Goal: Task Accomplishment & Management: Use online tool/utility

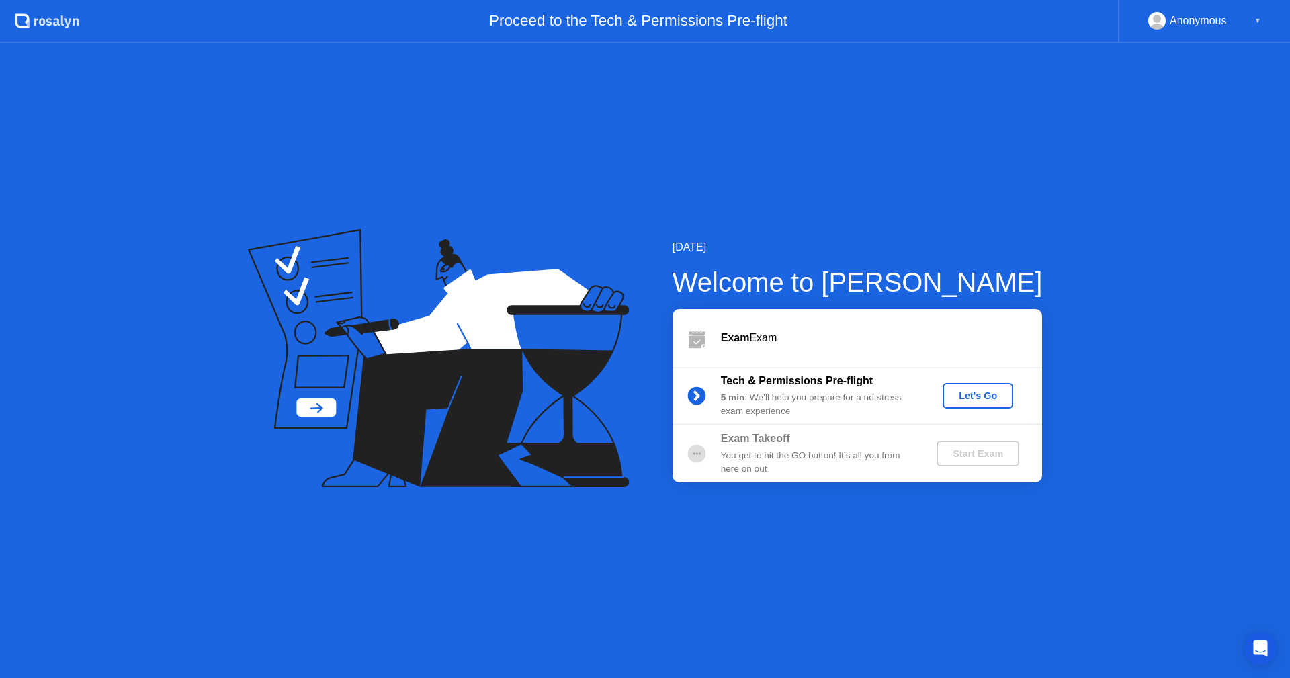
click at [996, 391] on div "Let's Go" at bounding box center [978, 395] width 60 height 11
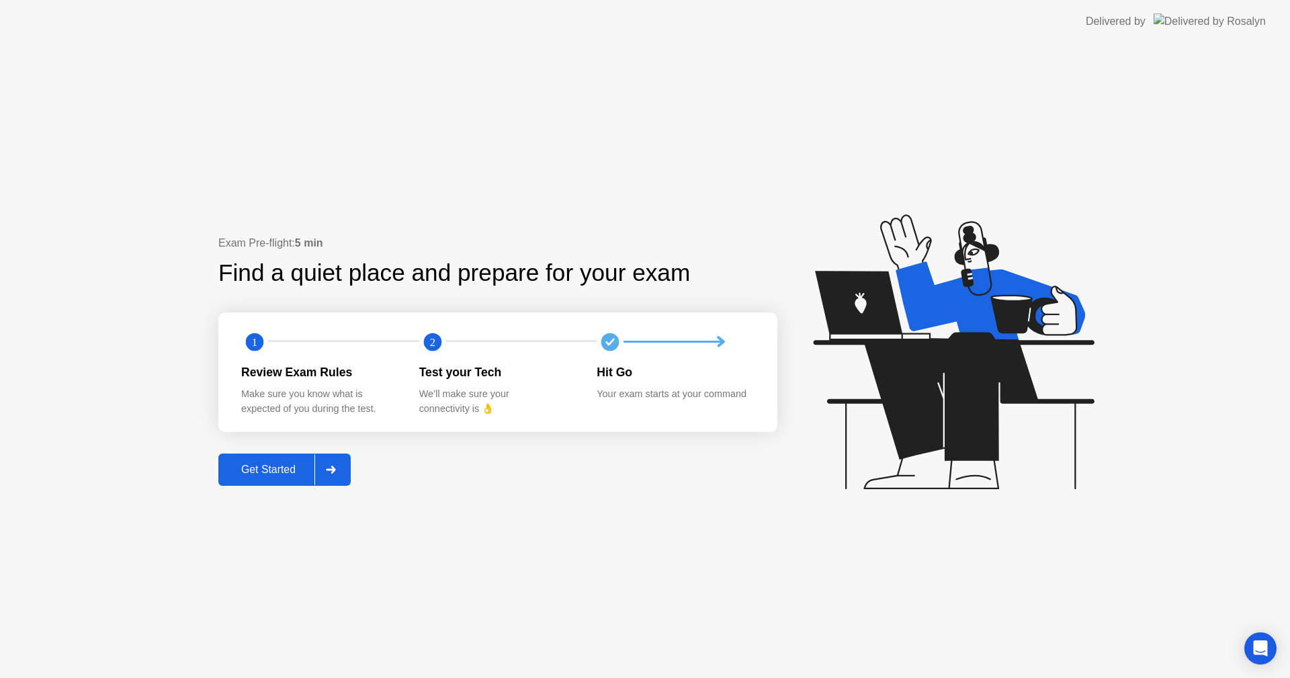
click at [265, 464] on div "Get Started" at bounding box center [268, 470] width 92 height 12
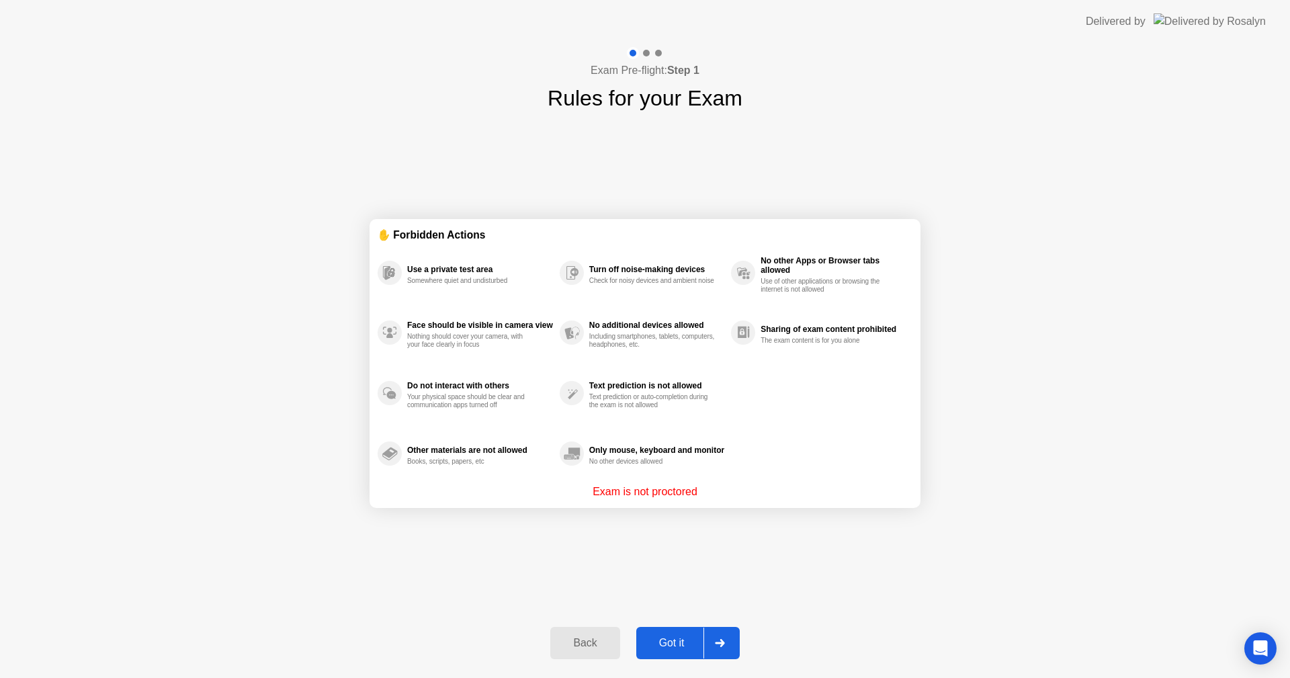
click at [675, 640] on div "Got it" at bounding box center [671, 643] width 63 height 12
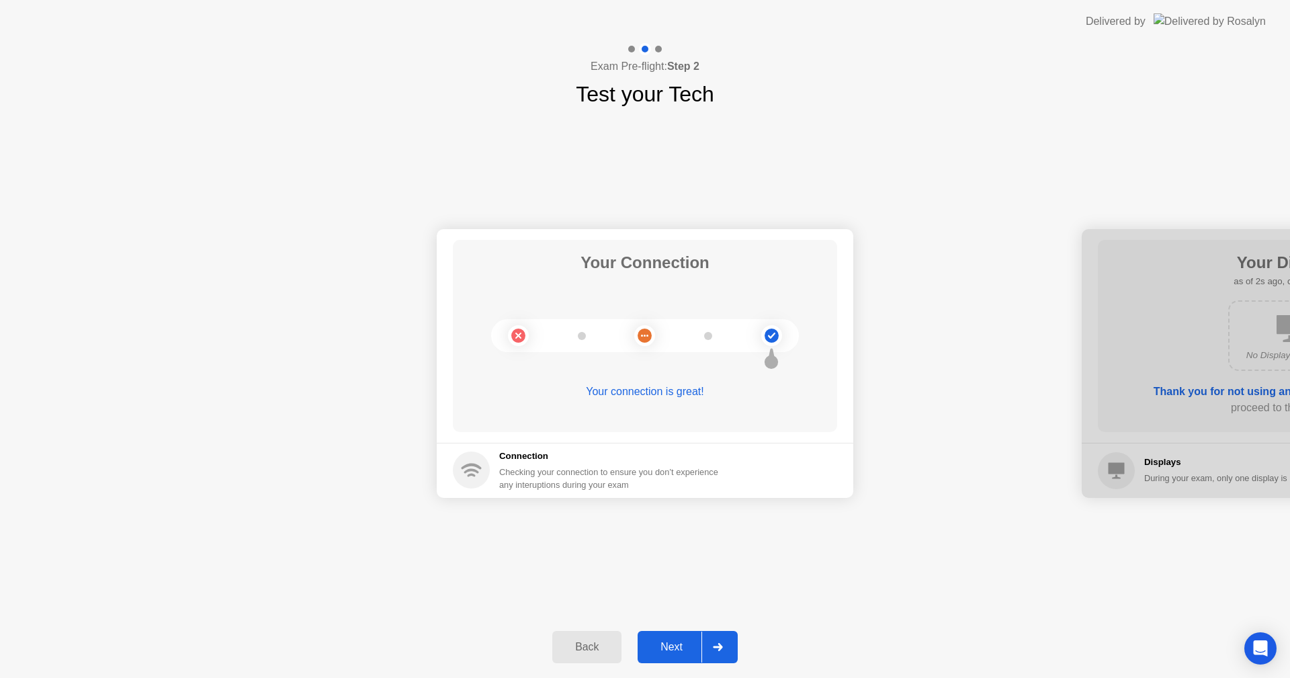
click at [677, 649] on div "Next" at bounding box center [672, 647] width 60 height 12
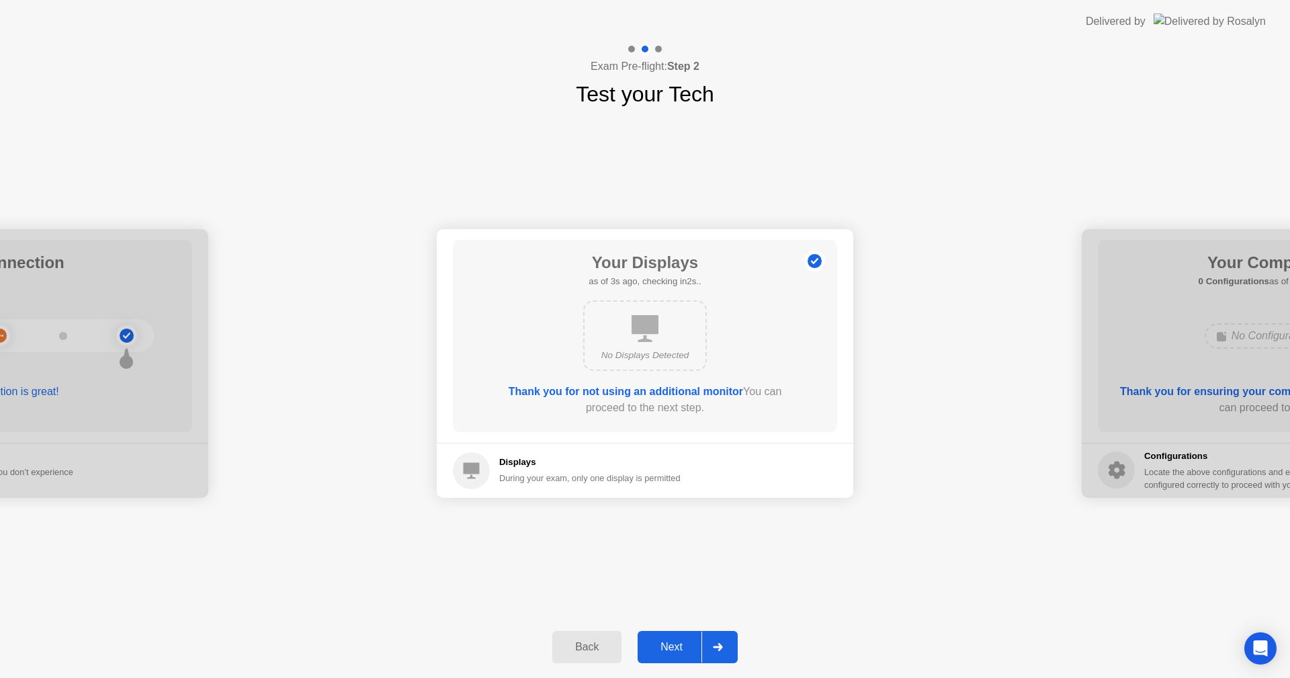
click at [677, 645] on div "Next" at bounding box center [672, 647] width 60 height 12
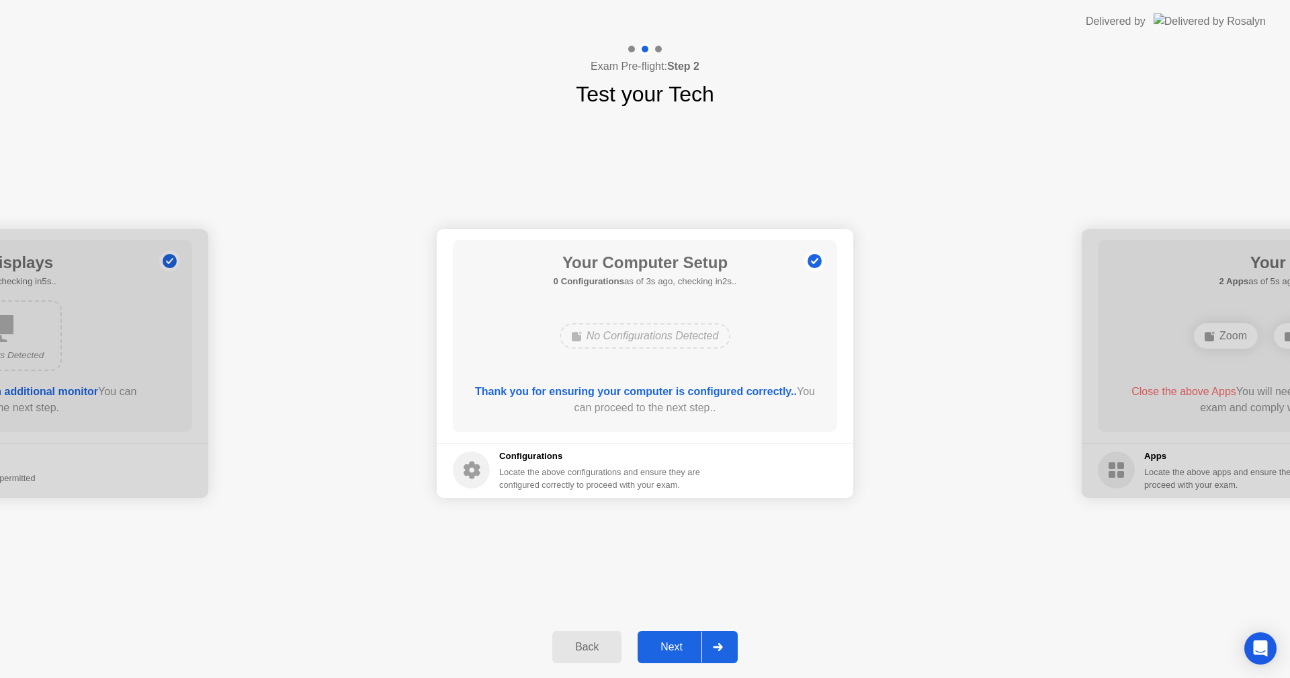
click at [685, 638] on button "Next" at bounding box center [688, 647] width 100 height 32
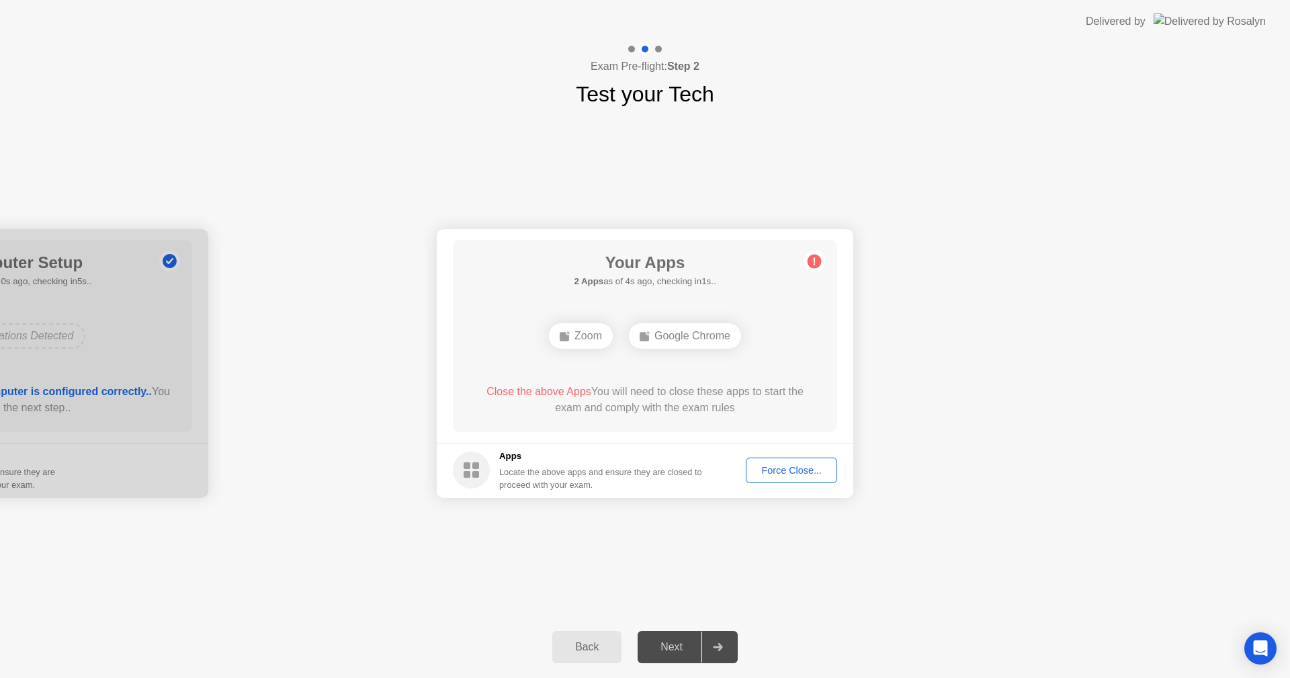
click at [792, 466] on div "Force Close..." at bounding box center [792, 470] width 82 height 11
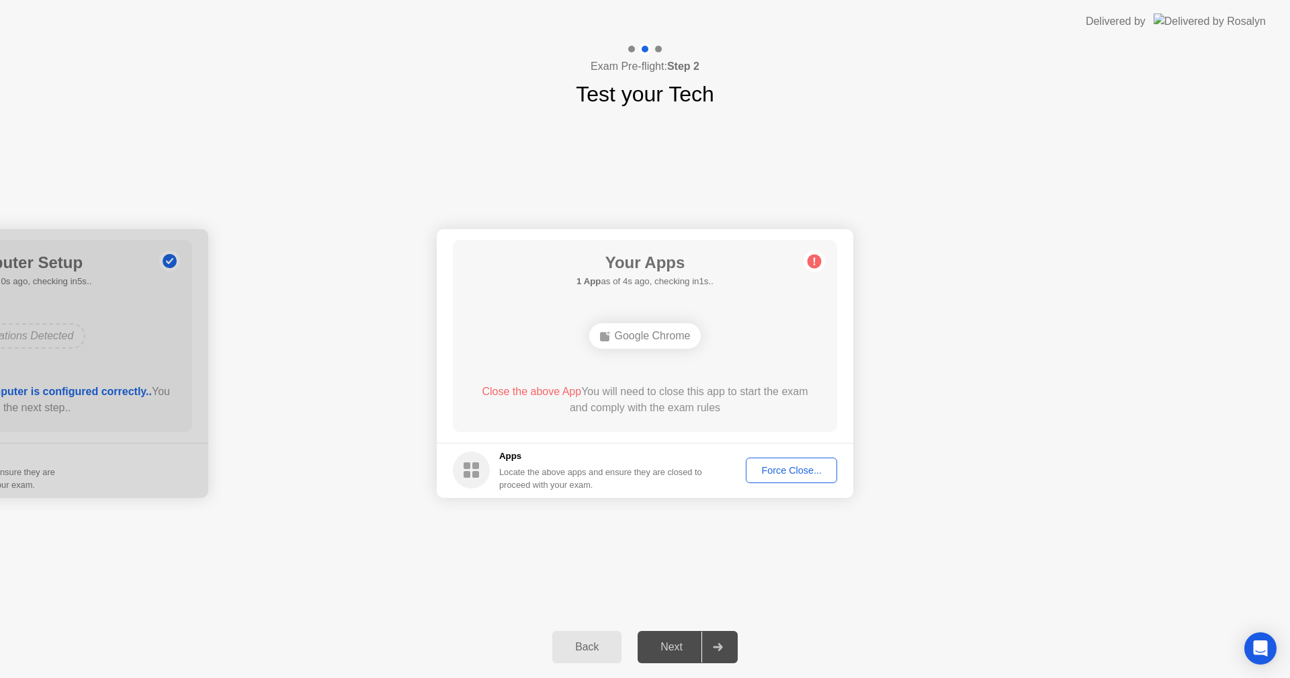
click at [778, 473] on div "Force Close..." at bounding box center [792, 470] width 82 height 11
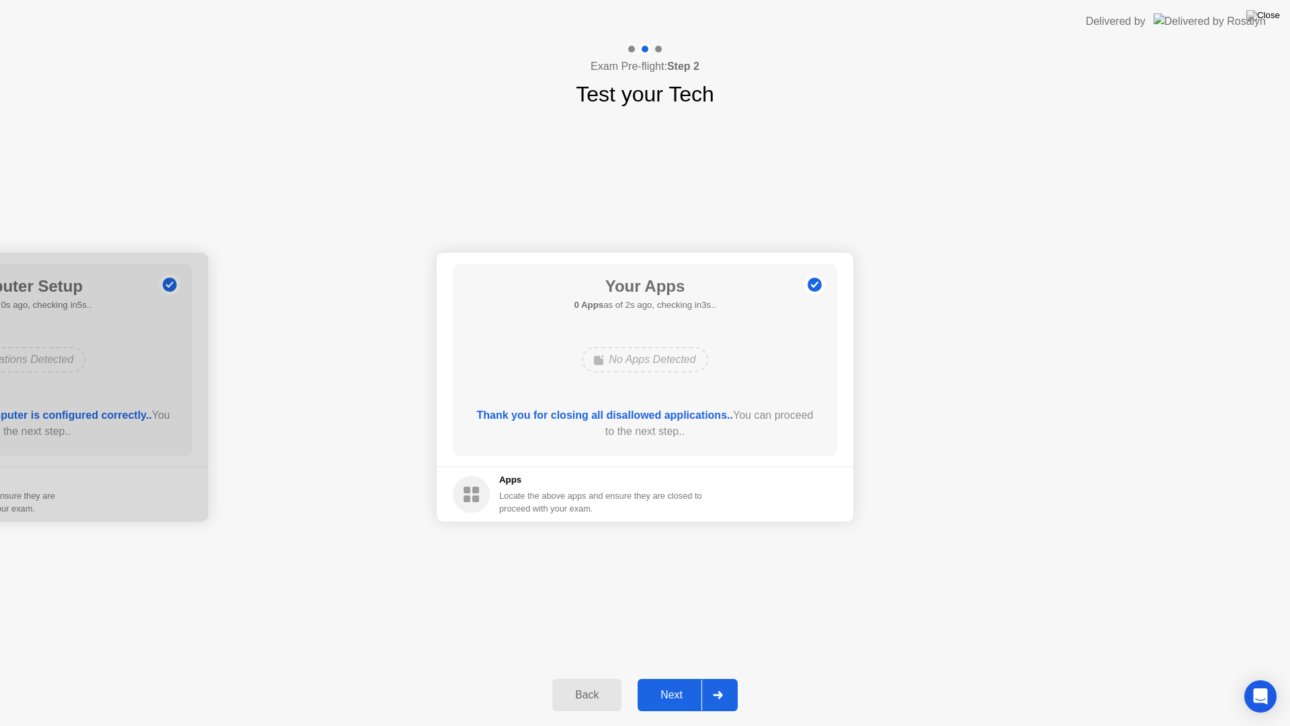
click at [667, 677] on div "Next" at bounding box center [672, 695] width 60 height 12
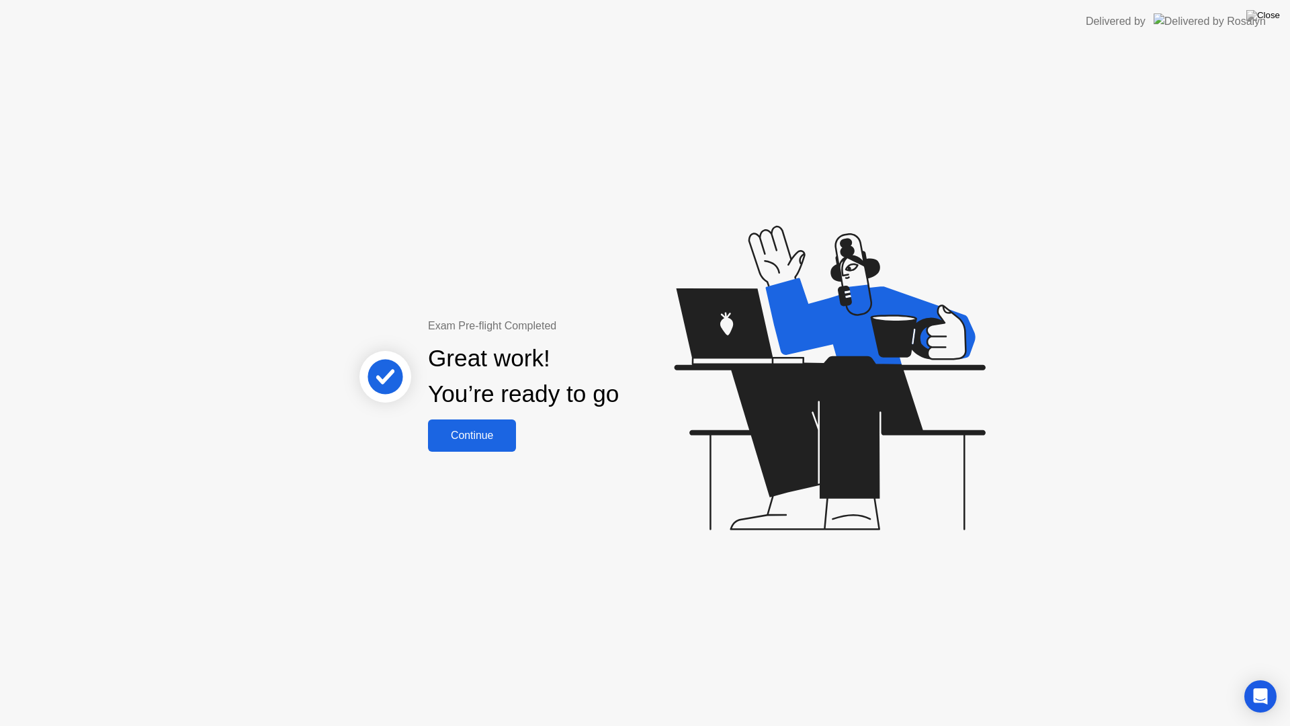
click at [476, 434] on div "Continue" at bounding box center [472, 435] width 80 height 12
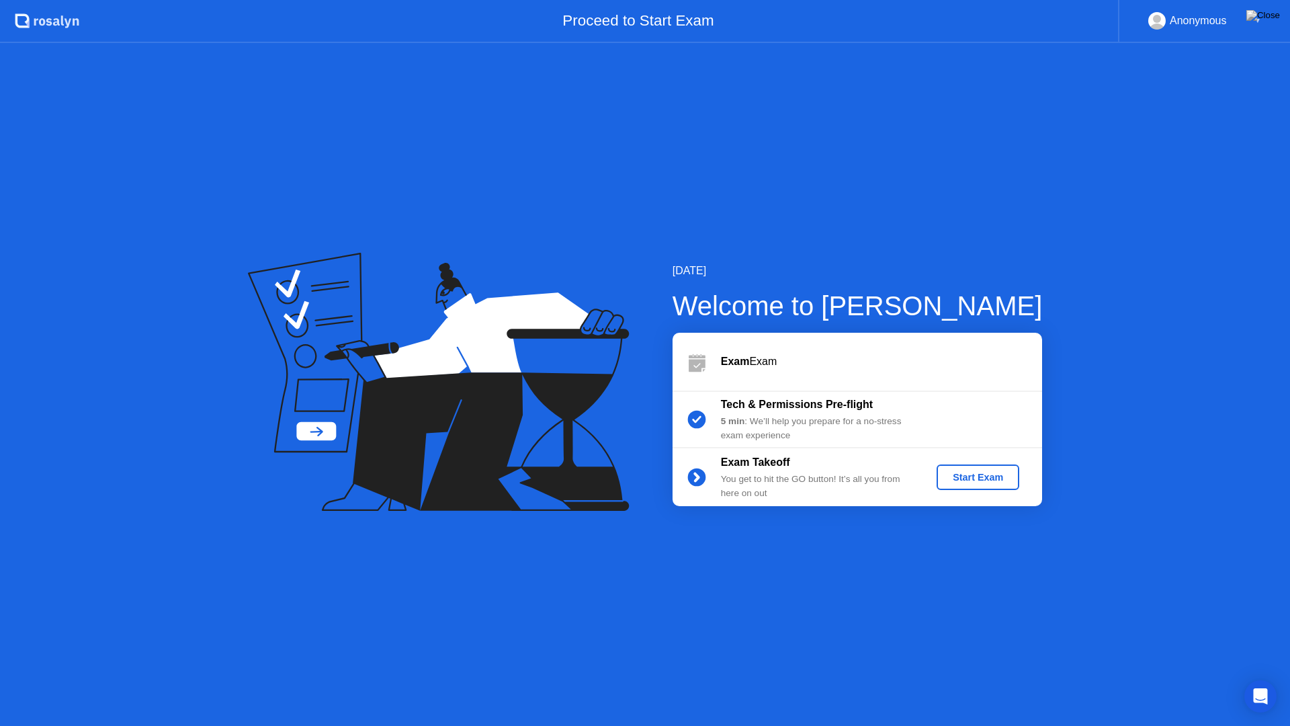
click at [982, 475] on div "Start Exam" at bounding box center [978, 477] width 72 height 11
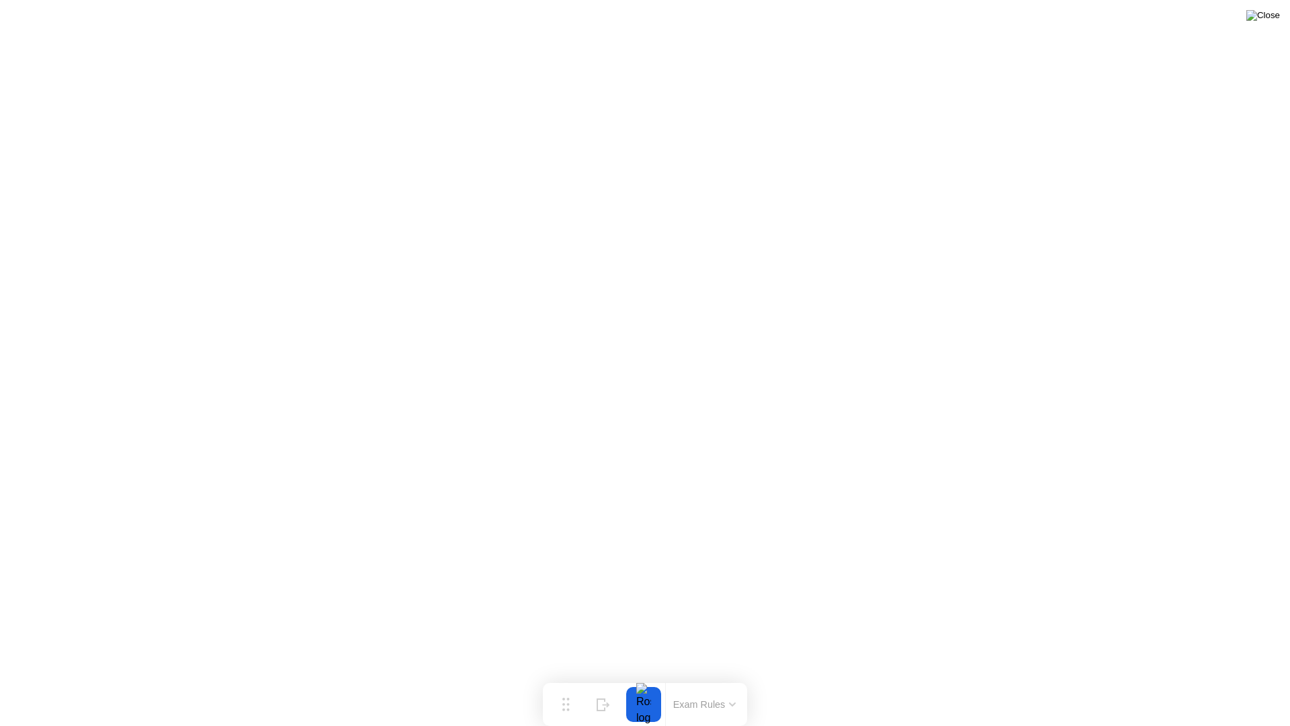
click at [1272, 18] on img at bounding box center [1263, 15] width 34 height 11
click at [692, 677] on button "Exam Rules" at bounding box center [704, 704] width 71 height 12
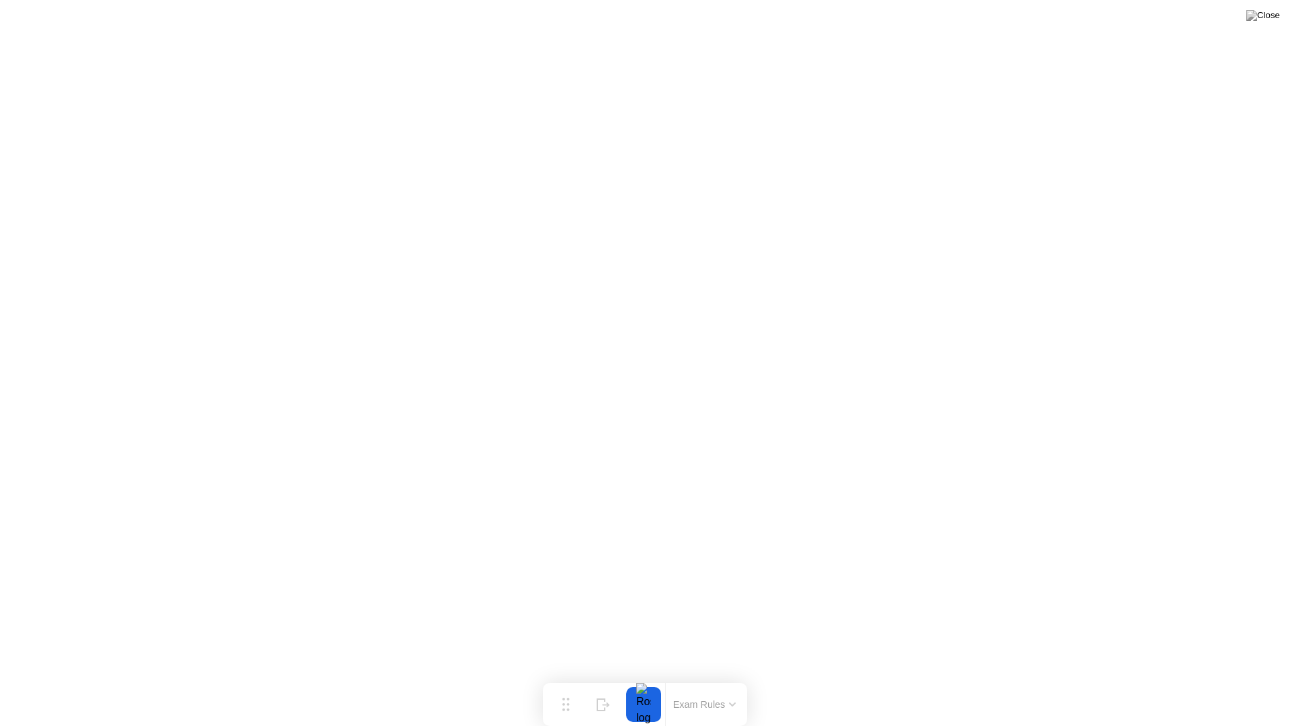
click at [692, 677] on button "Exam Rules" at bounding box center [704, 704] width 71 height 12
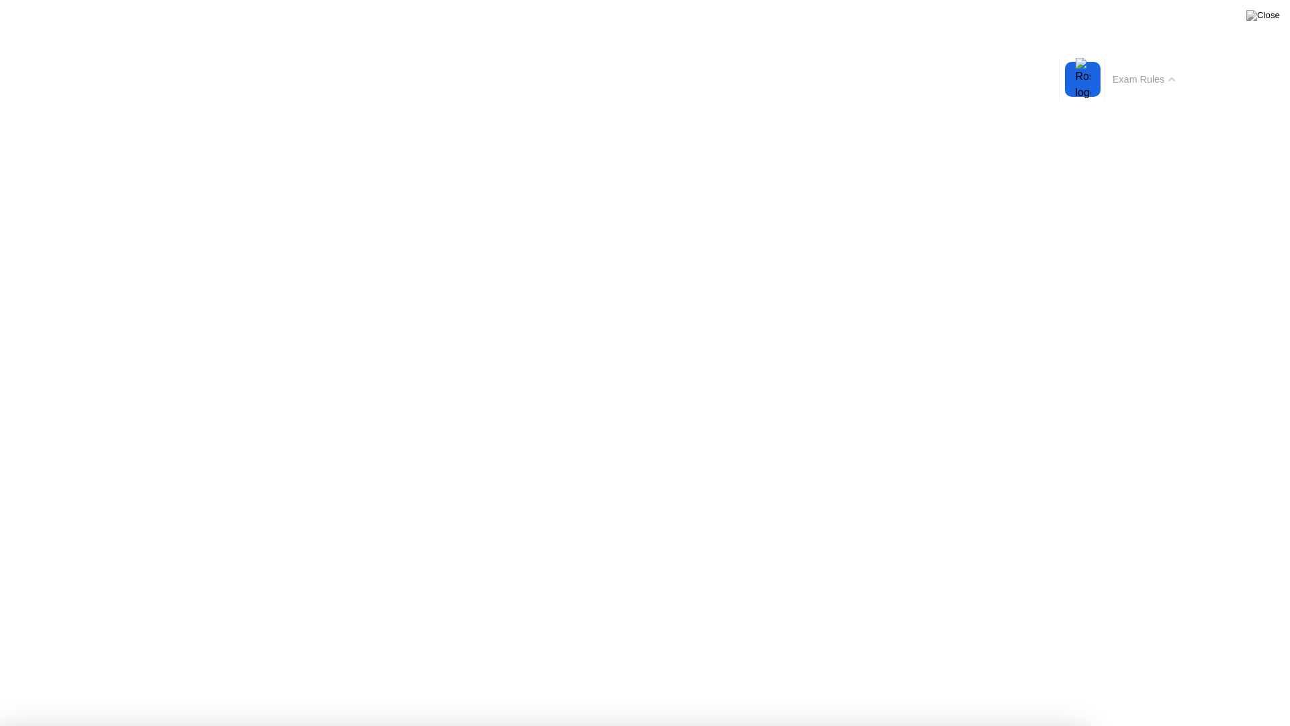
click at [1084, 89] on div at bounding box center [1083, 79] width 28 height 35
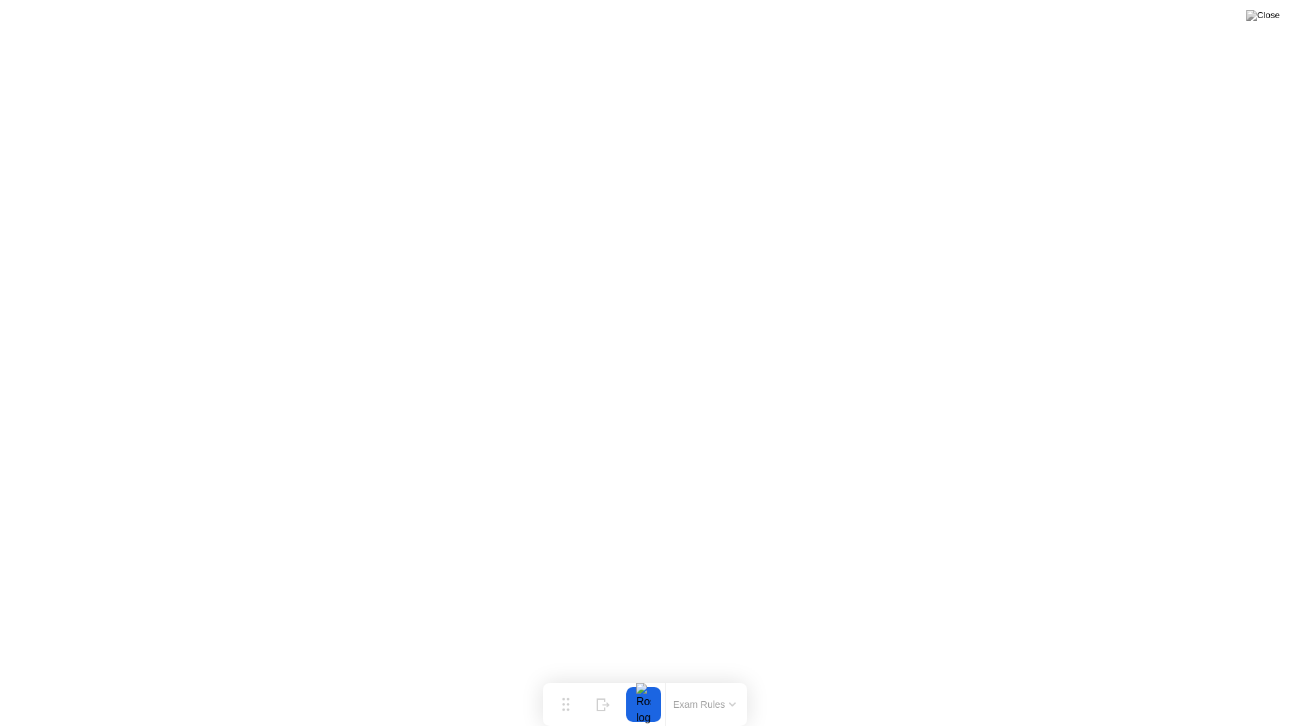
click at [647, 677] on div at bounding box center [644, 704] width 28 height 35
click at [695, 677] on button "Exam Rules" at bounding box center [704, 704] width 71 height 12
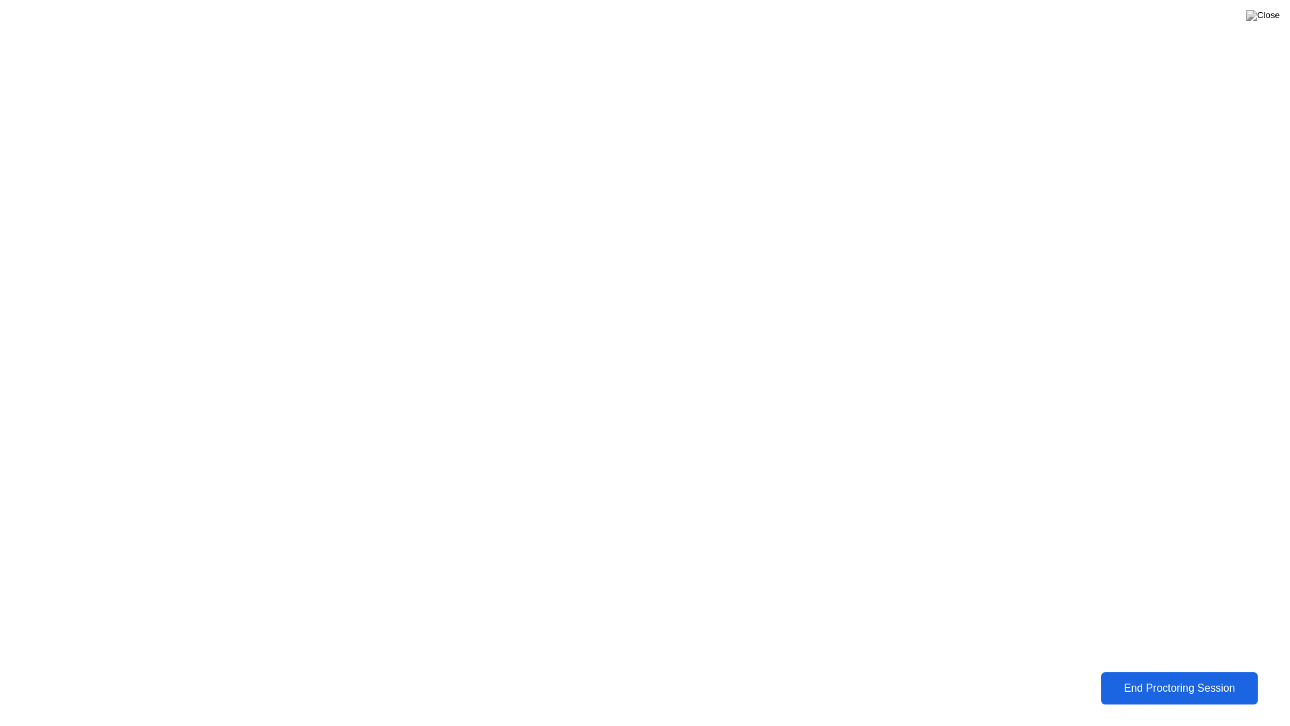
click at [1158, 677] on div "End Proctoring Session" at bounding box center [1179, 688] width 149 height 12
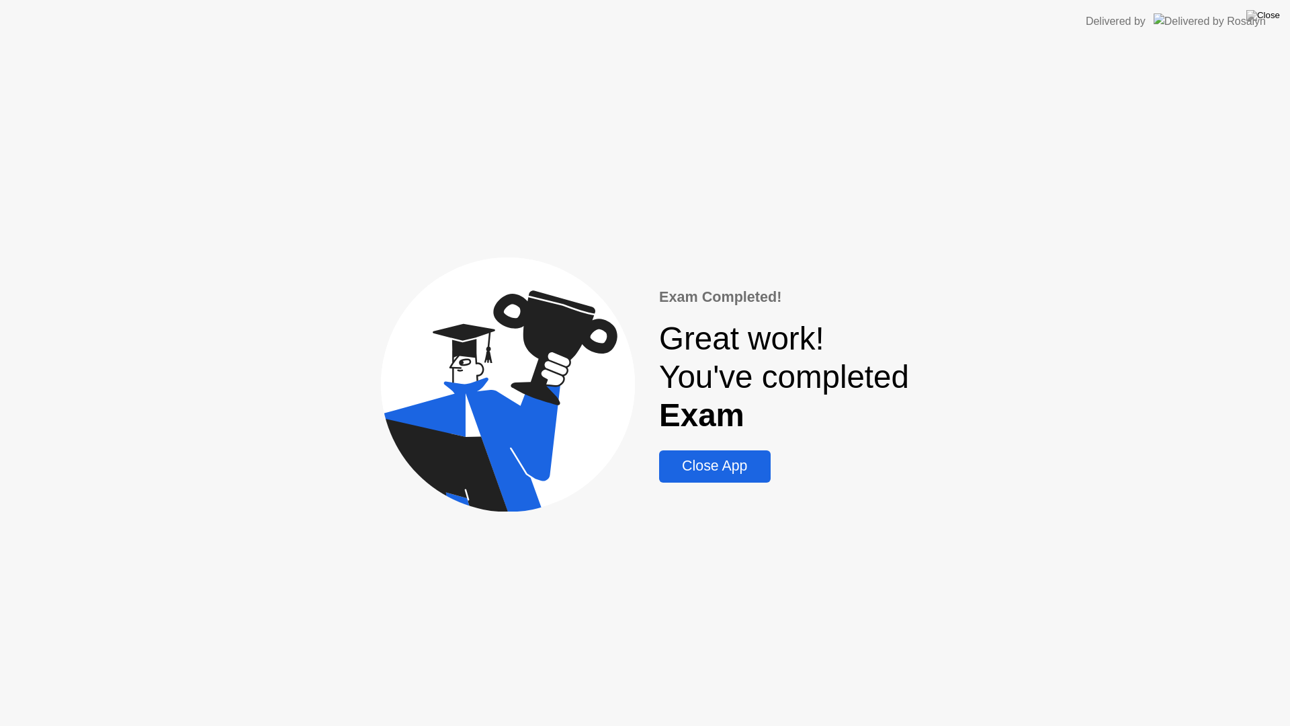
click at [735, 468] on div "Close App" at bounding box center [714, 466] width 103 height 17
